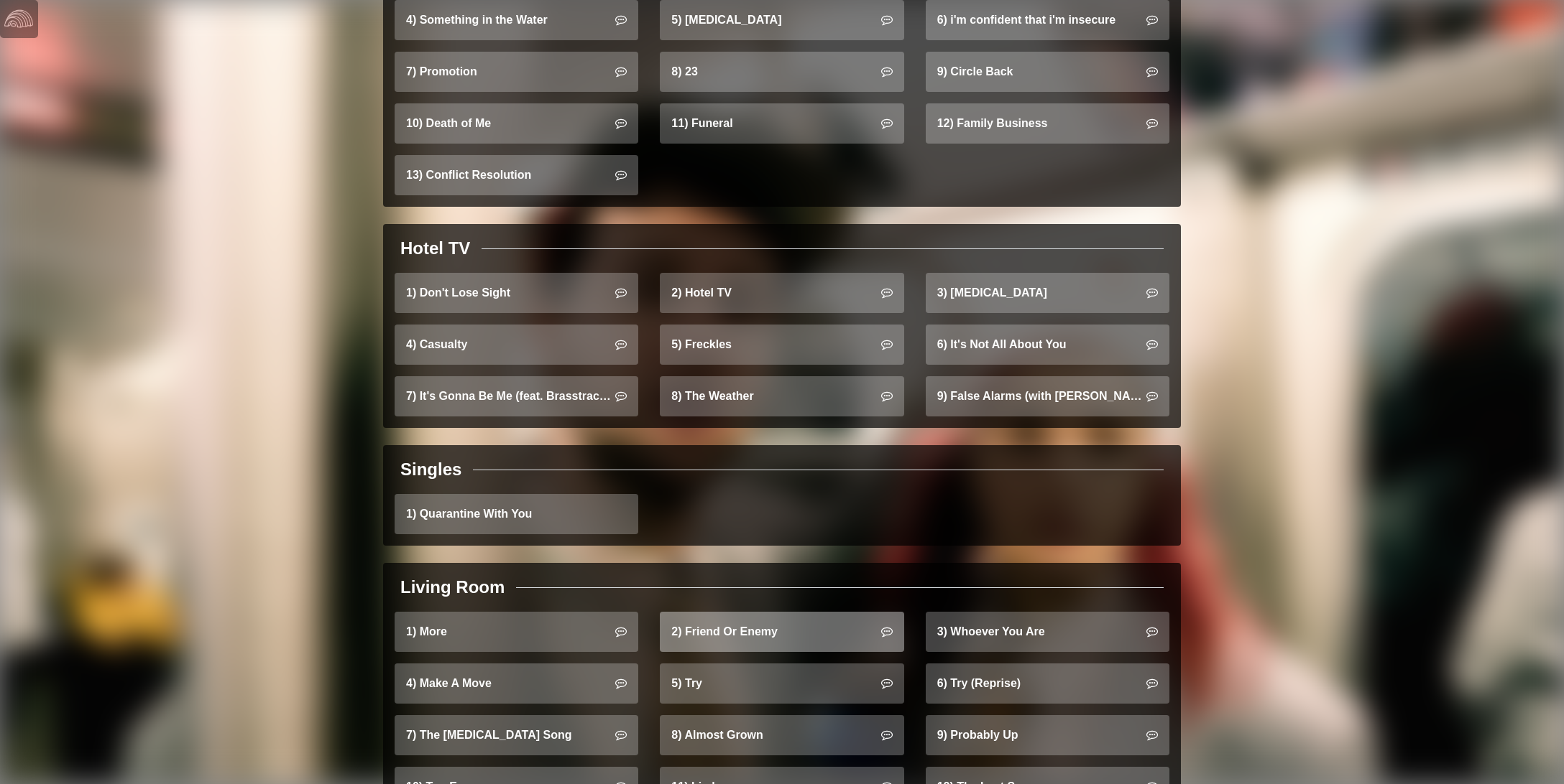
scroll to position [1007, 0]
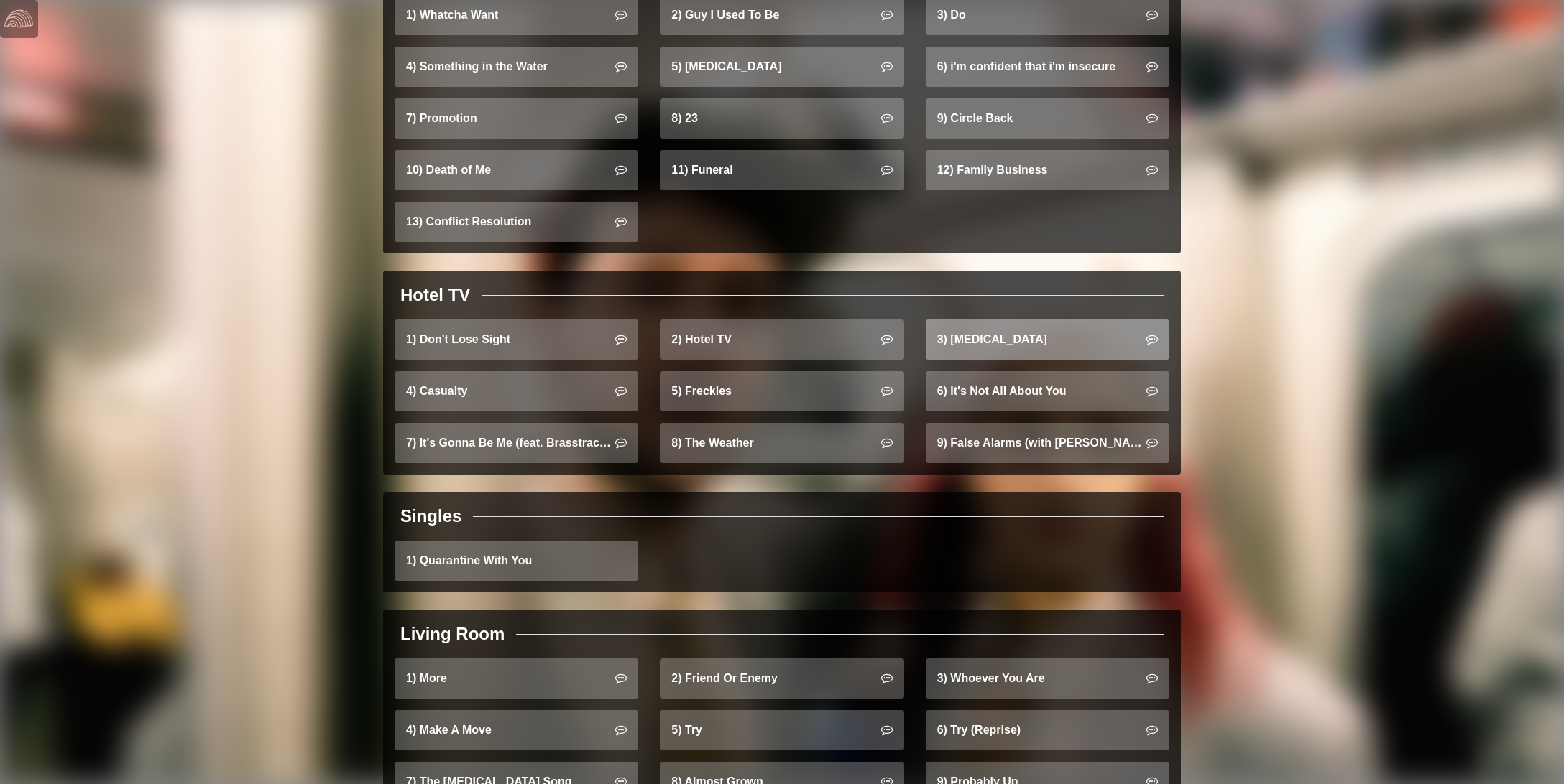
click at [1005, 329] on link "3) Jet Lag" at bounding box center [1048, 339] width 243 height 40
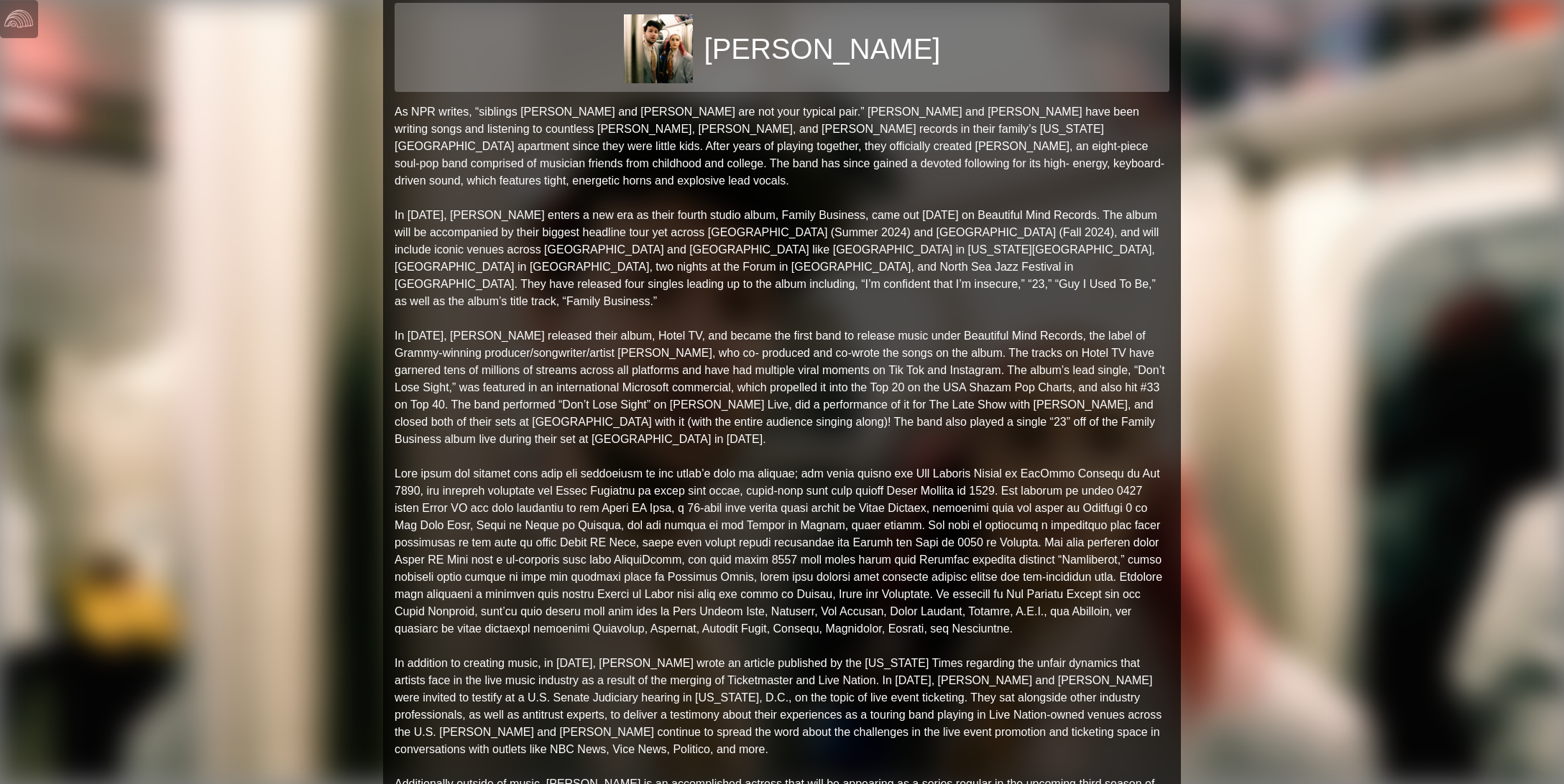
scroll to position [0, 0]
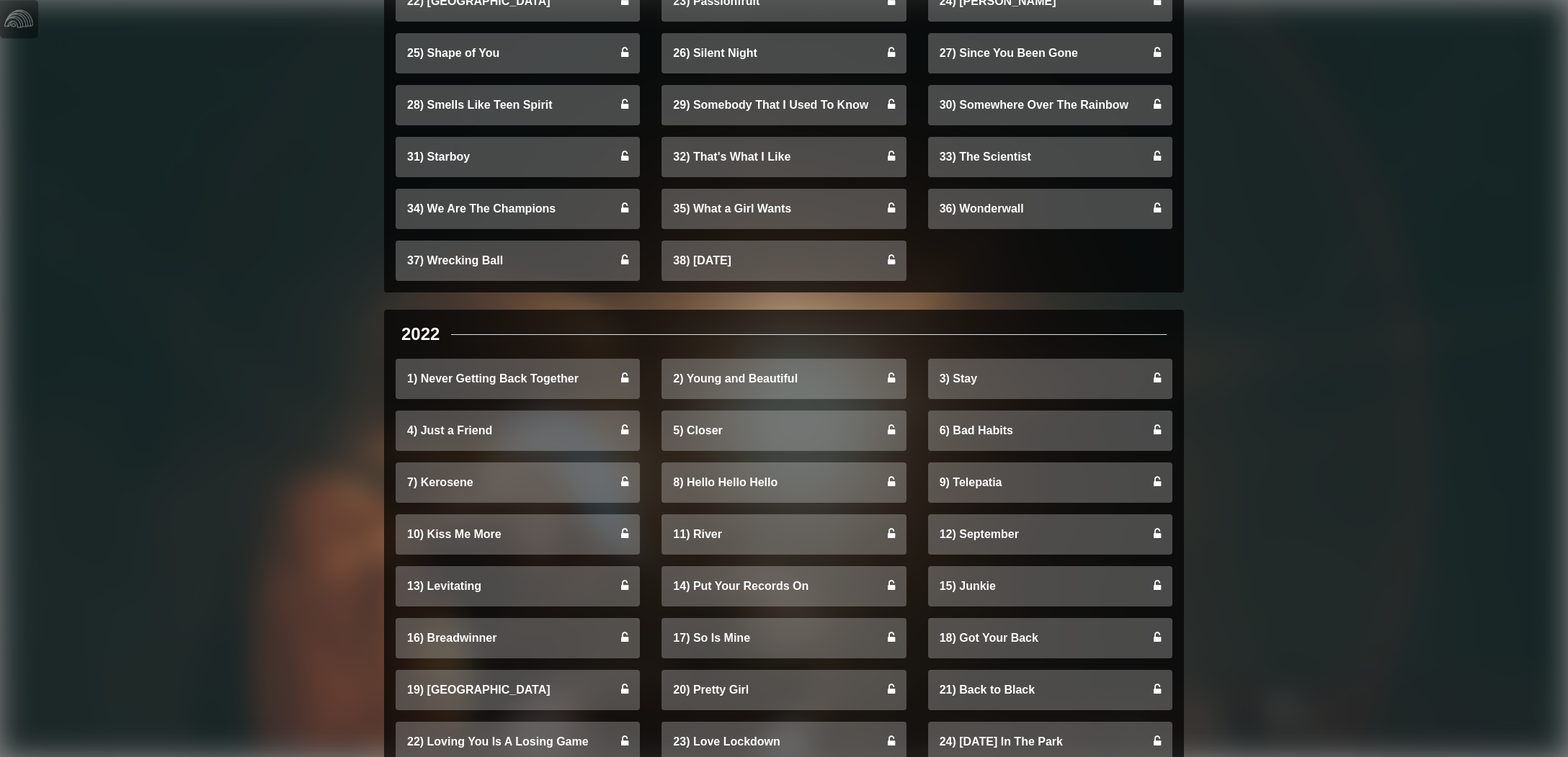
scroll to position [6276, 0]
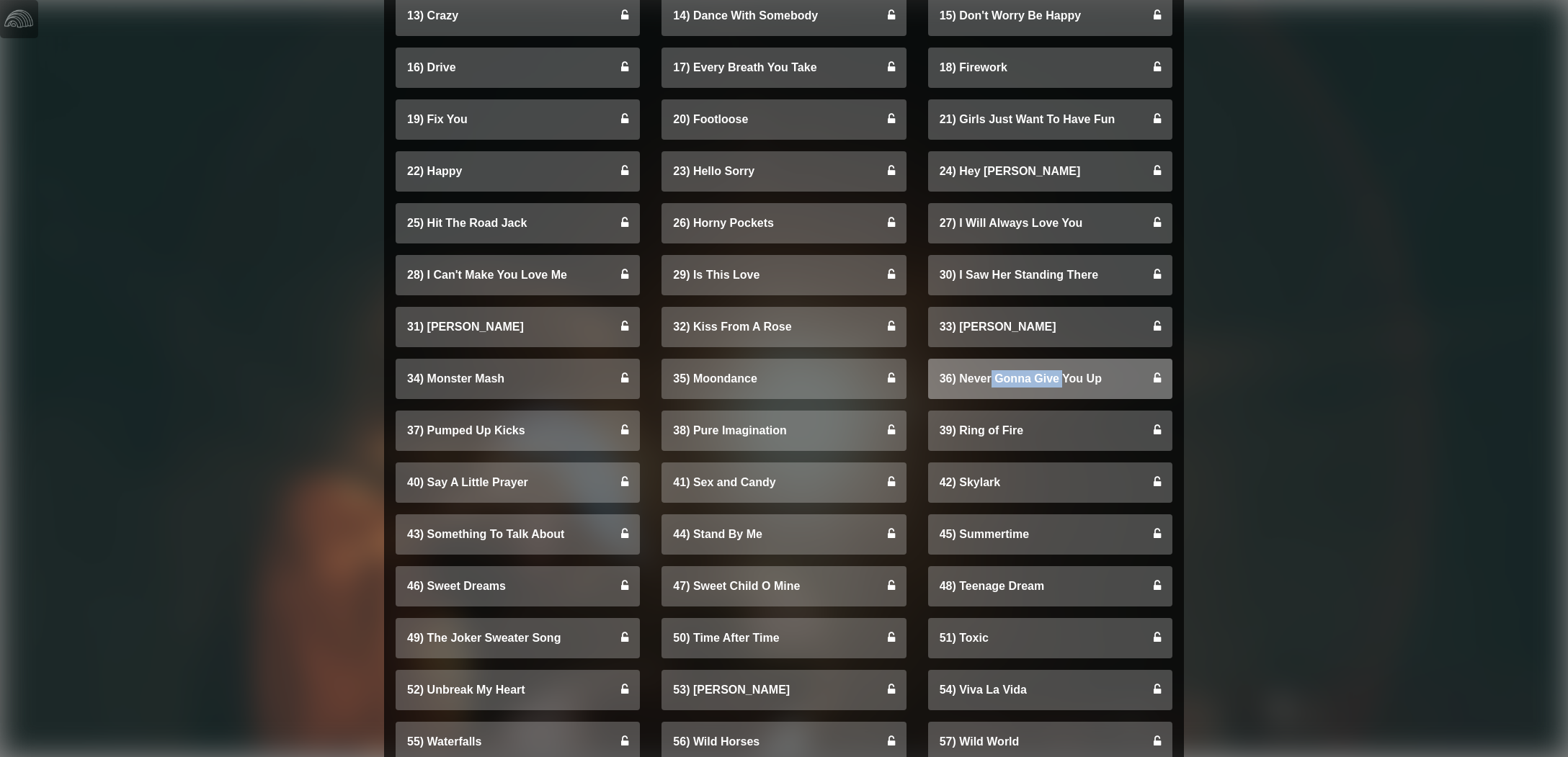
click at [1017, 368] on link "36) Never Gonna Give You Up" at bounding box center [1050, 378] width 244 height 40
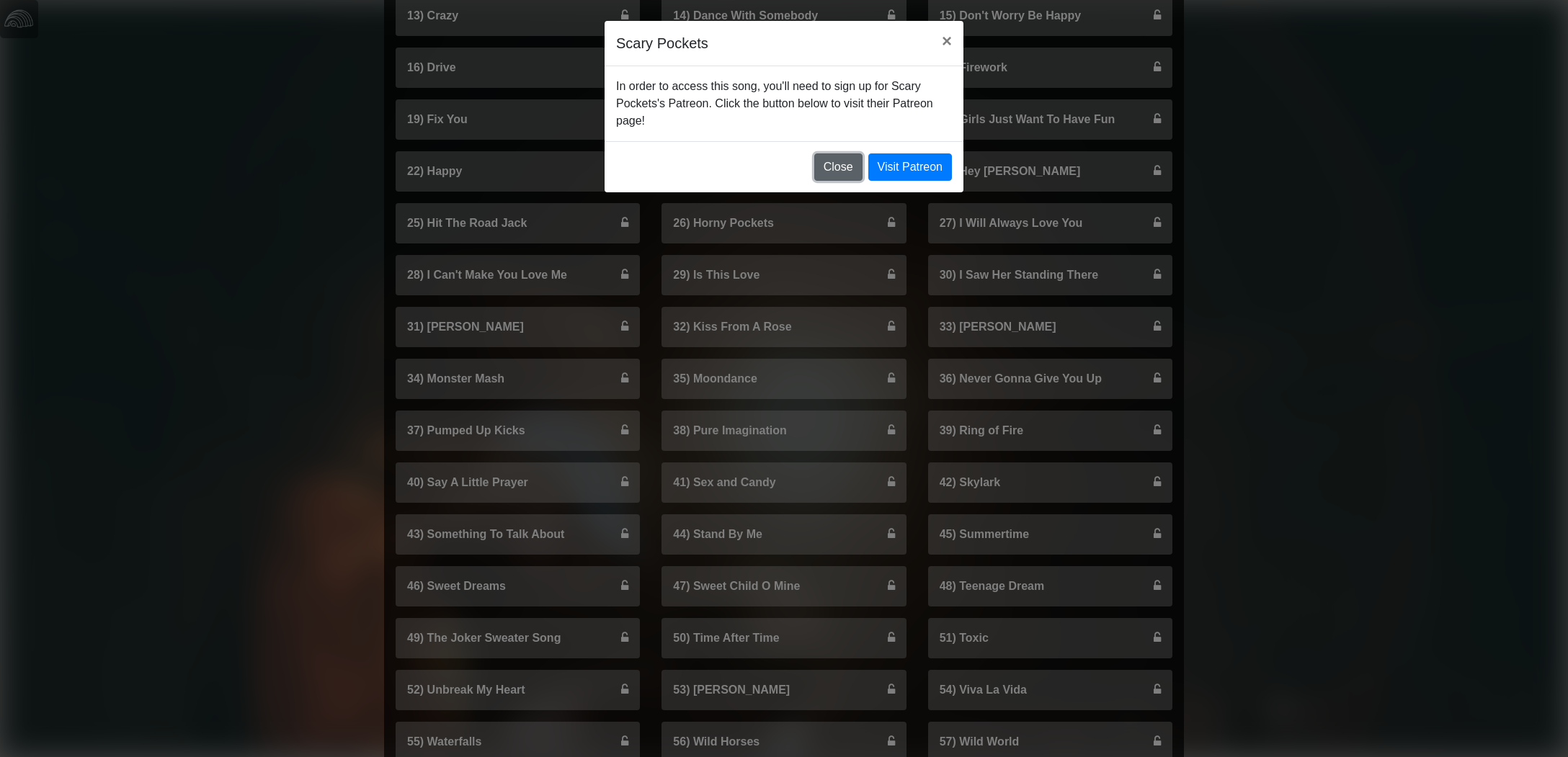
click at [833, 168] on button "Close" at bounding box center [838, 167] width 49 height 28
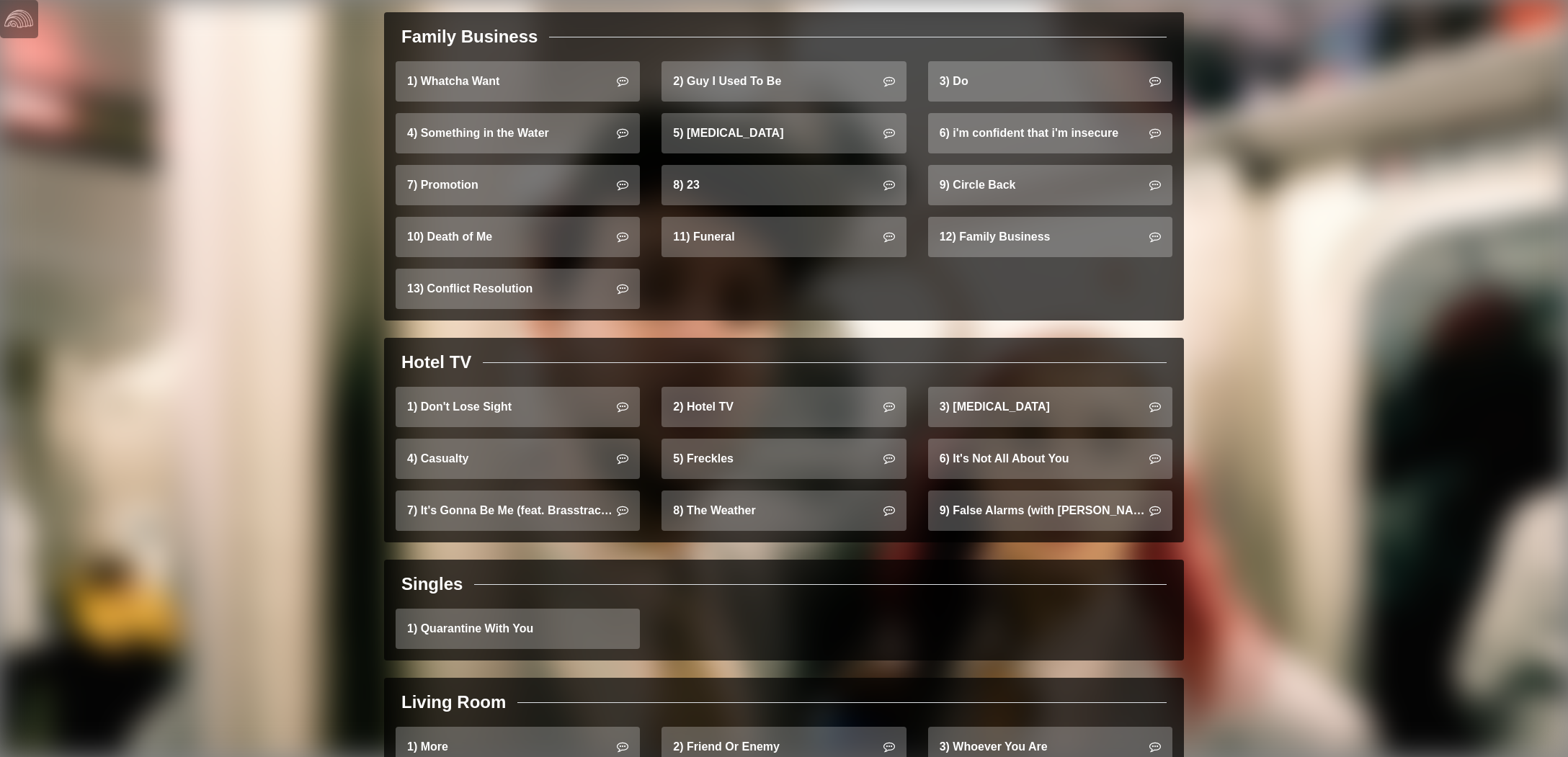
scroll to position [938, 0]
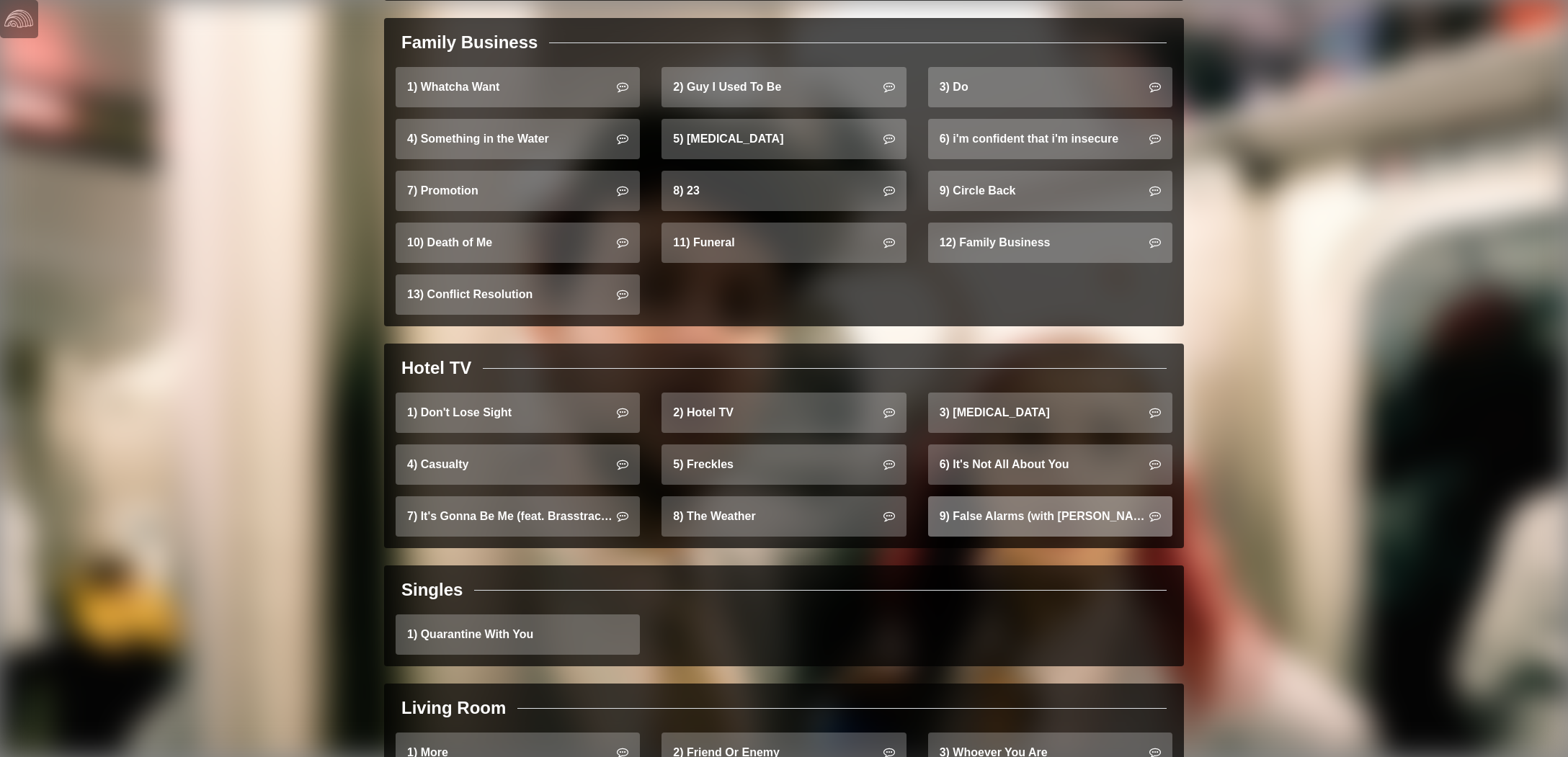
click at [1015, 503] on link "9) False Alarms (with Jon Bellion)" at bounding box center [1050, 517] width 244 height 40
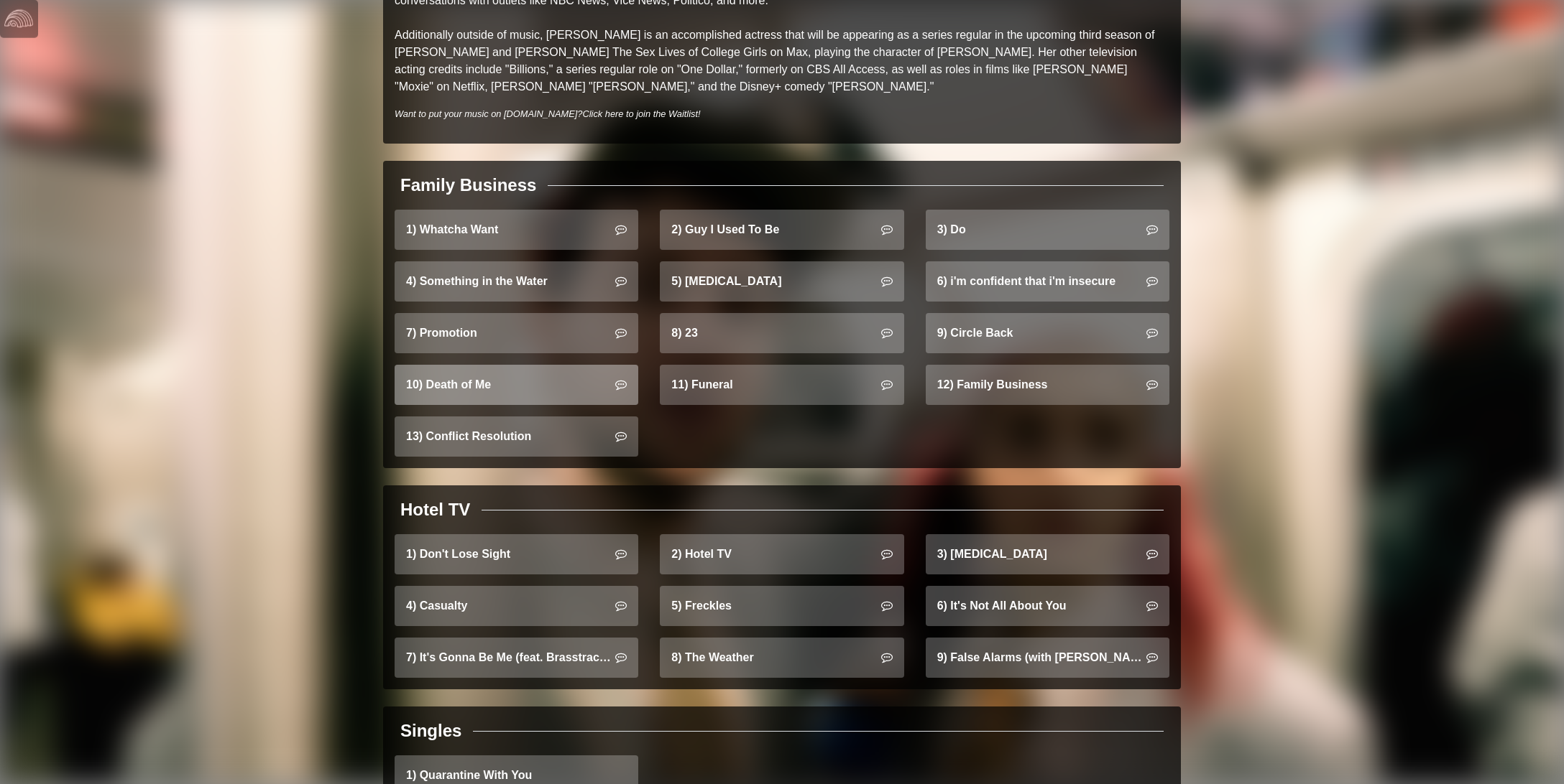
scroll to position [704, 0]
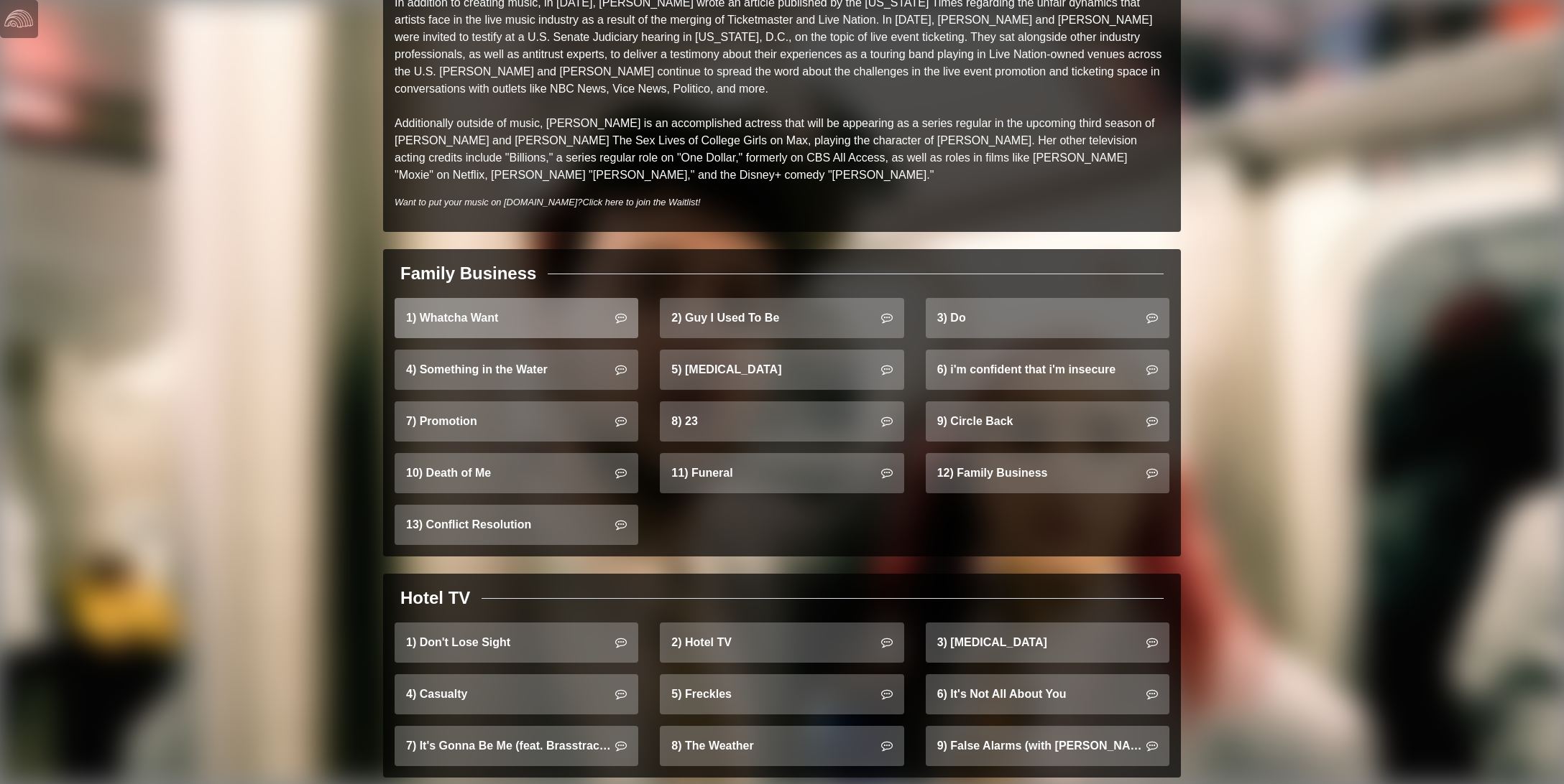
click at [532, 300] on link "1) Whatcha Want" at bounding box center [516, 318] width 243 height 40
